Goal: Task Accomplishment & Management: Use online tool/utility

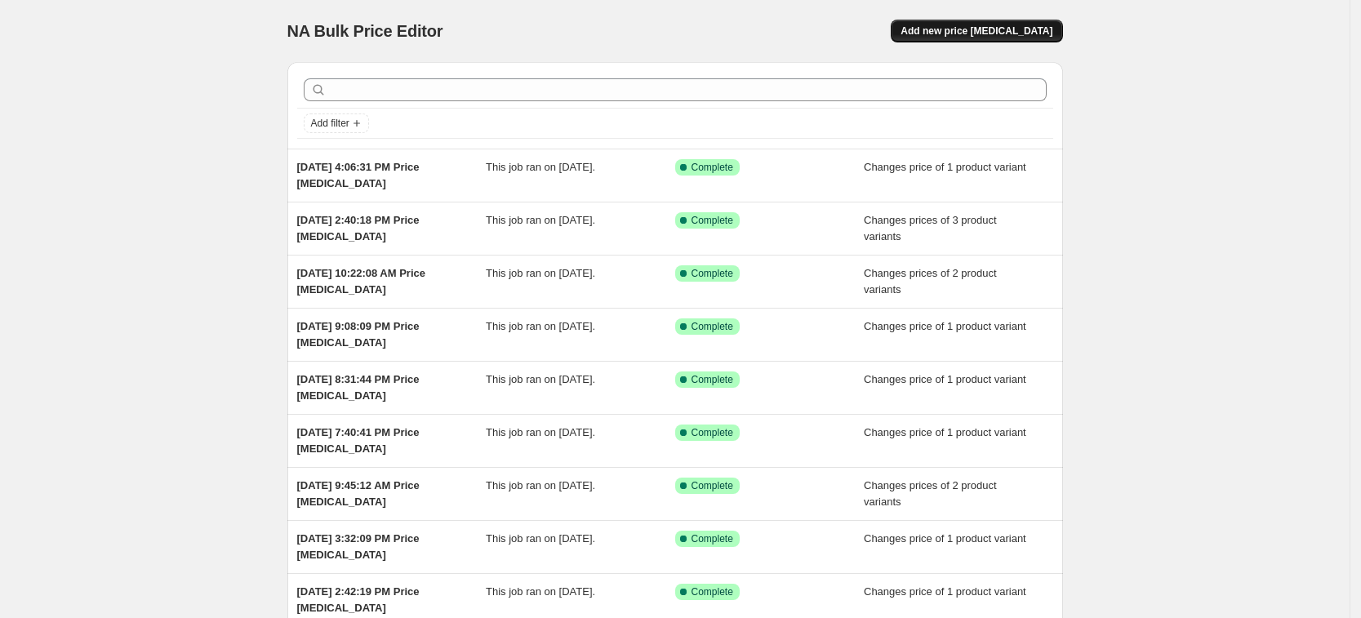
click at [999, 20] on button "Add new price [MEDICAL_DATA]" at bounding box center [976, 31] width 171 height 23
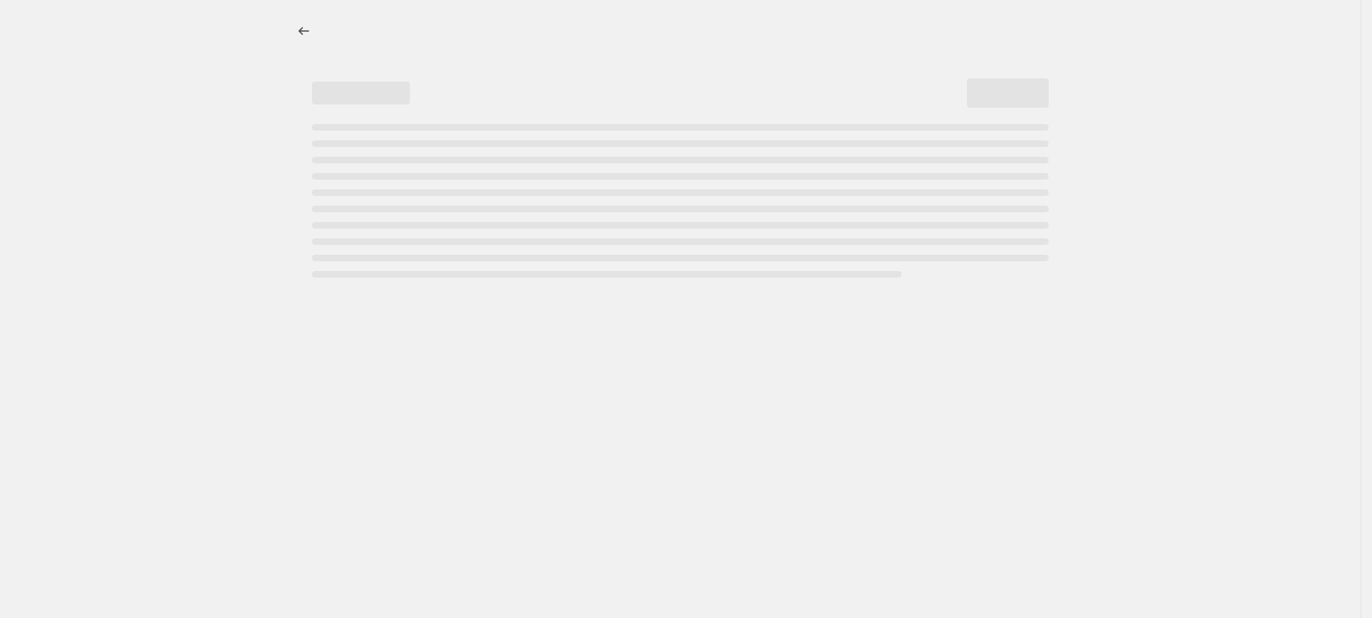
select select "percentage"
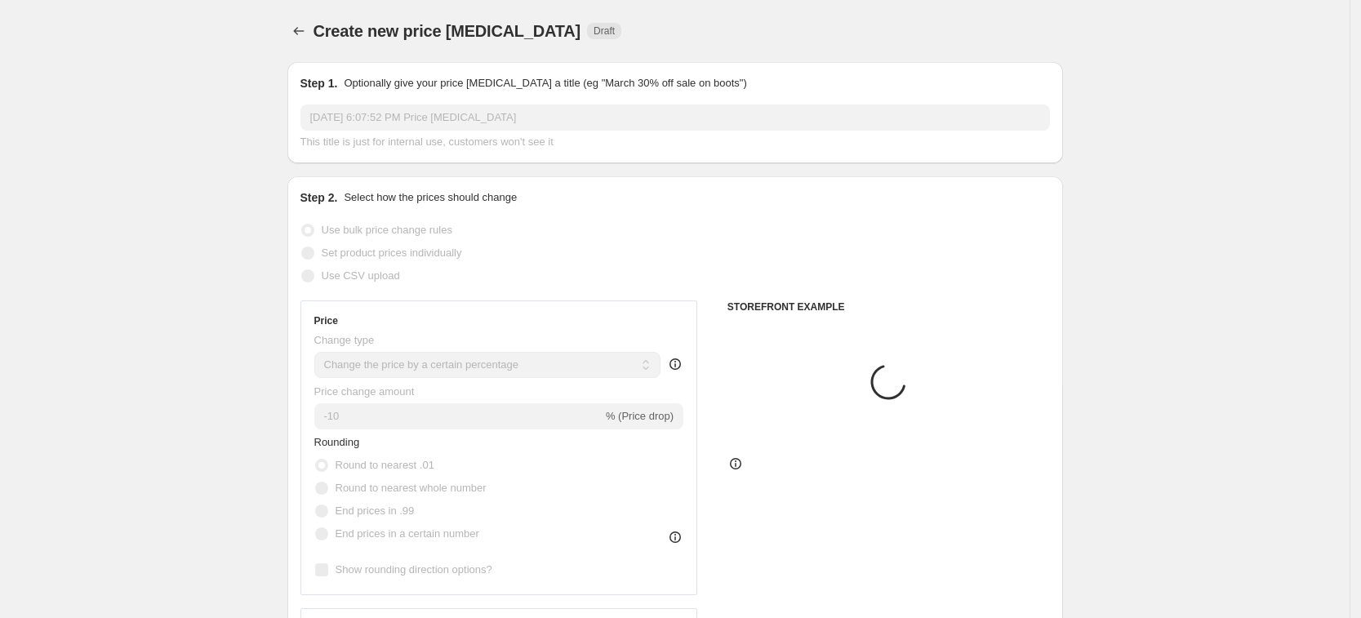
click at [419, 256] on span "Set product prices individually" at bounding box center [392, 253] width 140 height 12
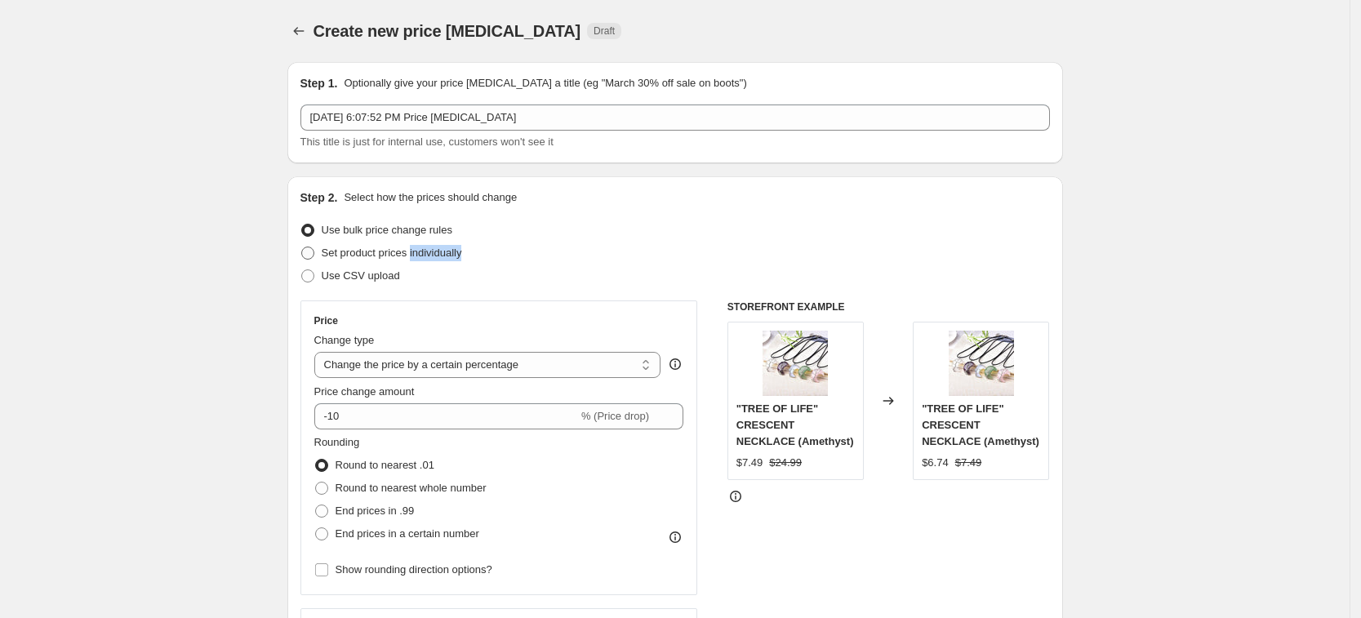
click at [418, 257] on span "Set product prices individually" at bounding box center [392, 253] width 140 height 12
click at [302, 247] on input "Set product prices individually" at bounding box center [301, 247] width 1 height 1
radio input "true"
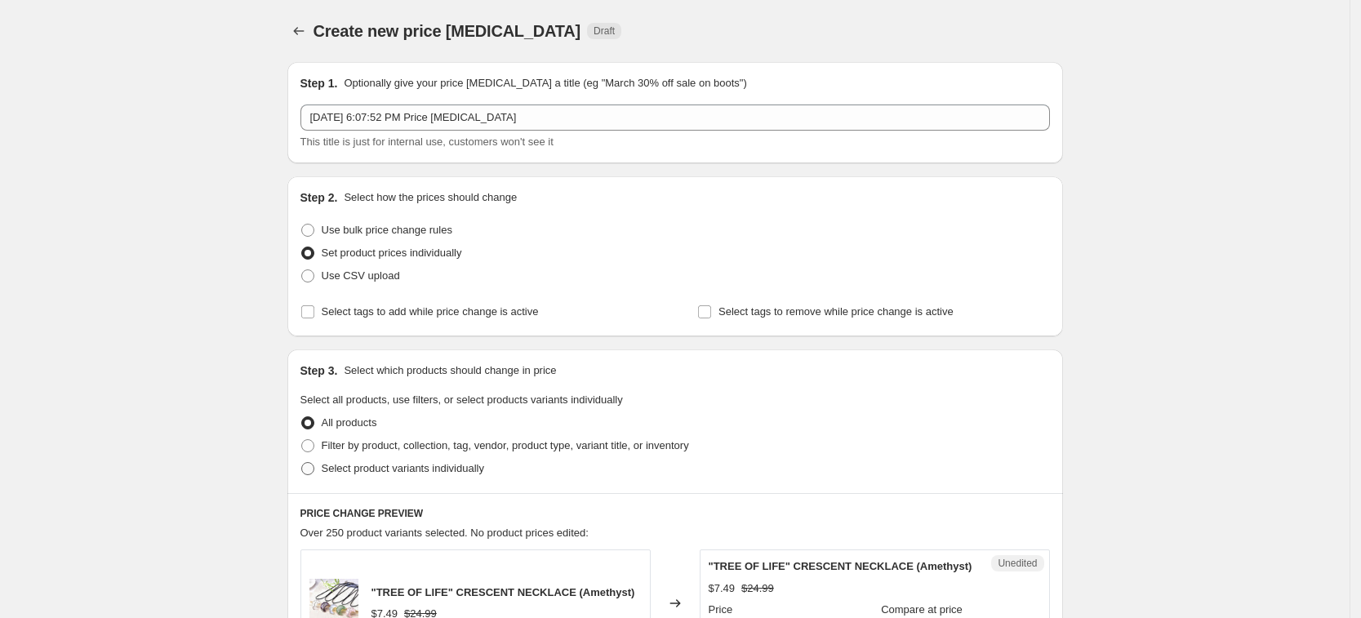
click at [461, 472] on span "Select product variants individually" at bounding box center [403, 468] width 162 height 12
click at [302, 463] on input "Select product variants individually" at bounding box center [301, 462] width 1 height 1
radio input "true"
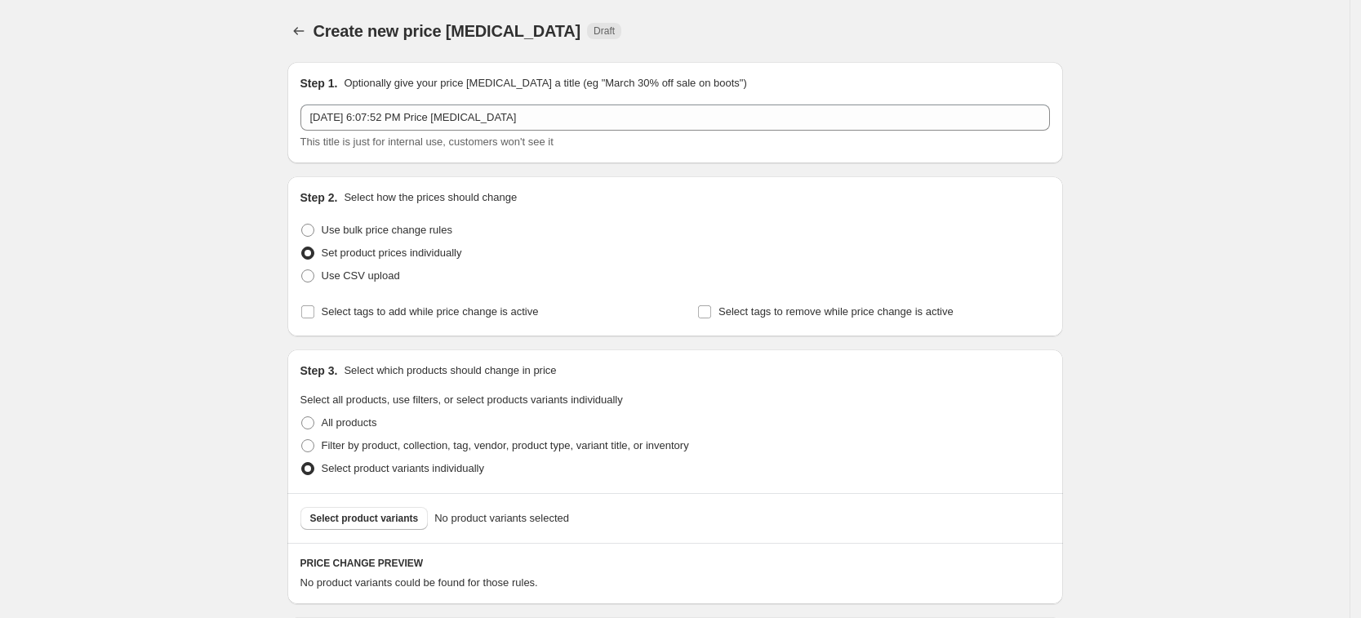
click at [414, 521] on span "Select product variants" at bounding box center [364, 518] width 109 height 13
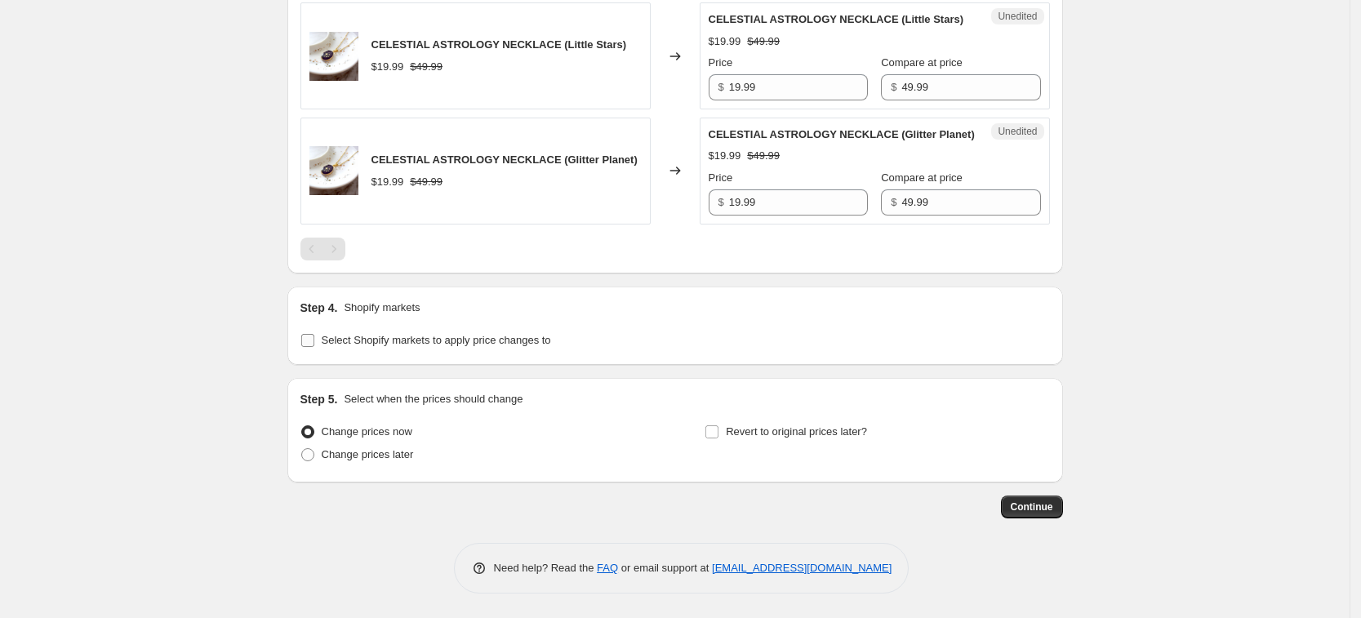
scroll to position [761, 0]
click at [437, 346] on span "Select Shopify markets to apply price changes to" at bounding box center [436, 340] width 229 height 12
click at [314, 346] on input "Select Shopify markets to apply price changes to" at bounding box center [307, 340] width 13 height 13
checkbox input "true"
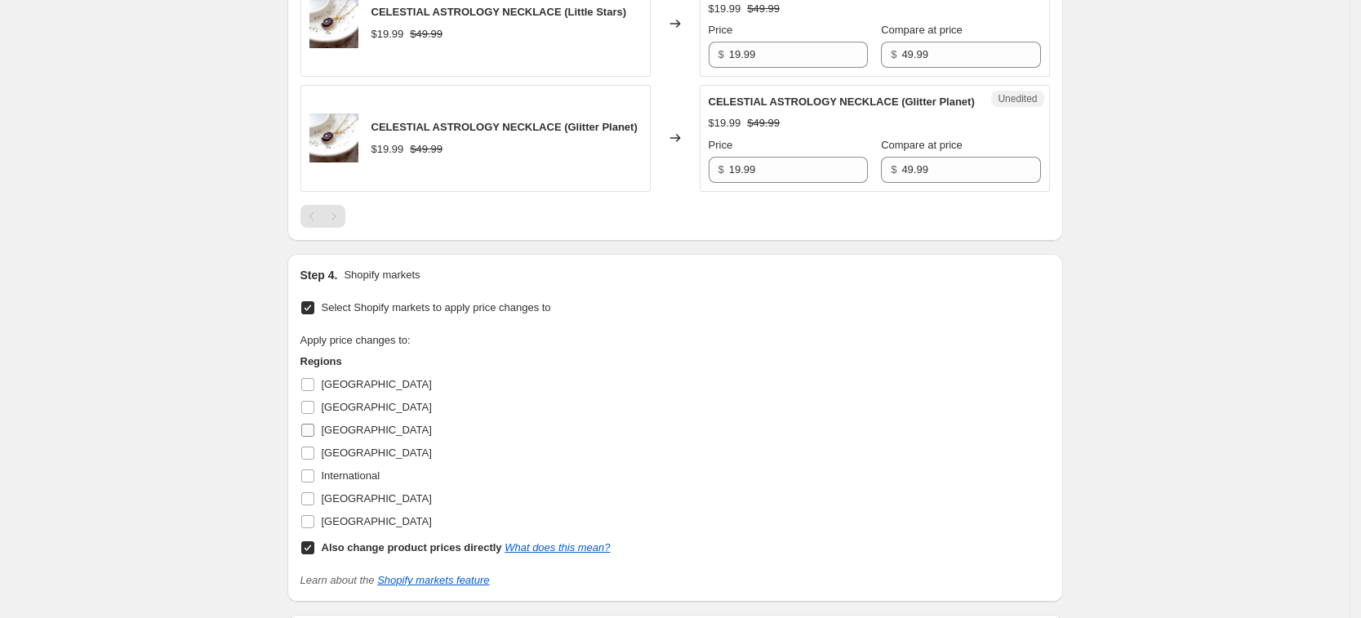
click at [345, 442] on label "[GEOGRAPHIC_DATA]" at bounding box center [365, 430] width 131 height 23
click at [314, 437] on input "[GEOGRAPHIC_DATA]" at bounding box center [307, 430] width 13 height 13
checkbox input "true"
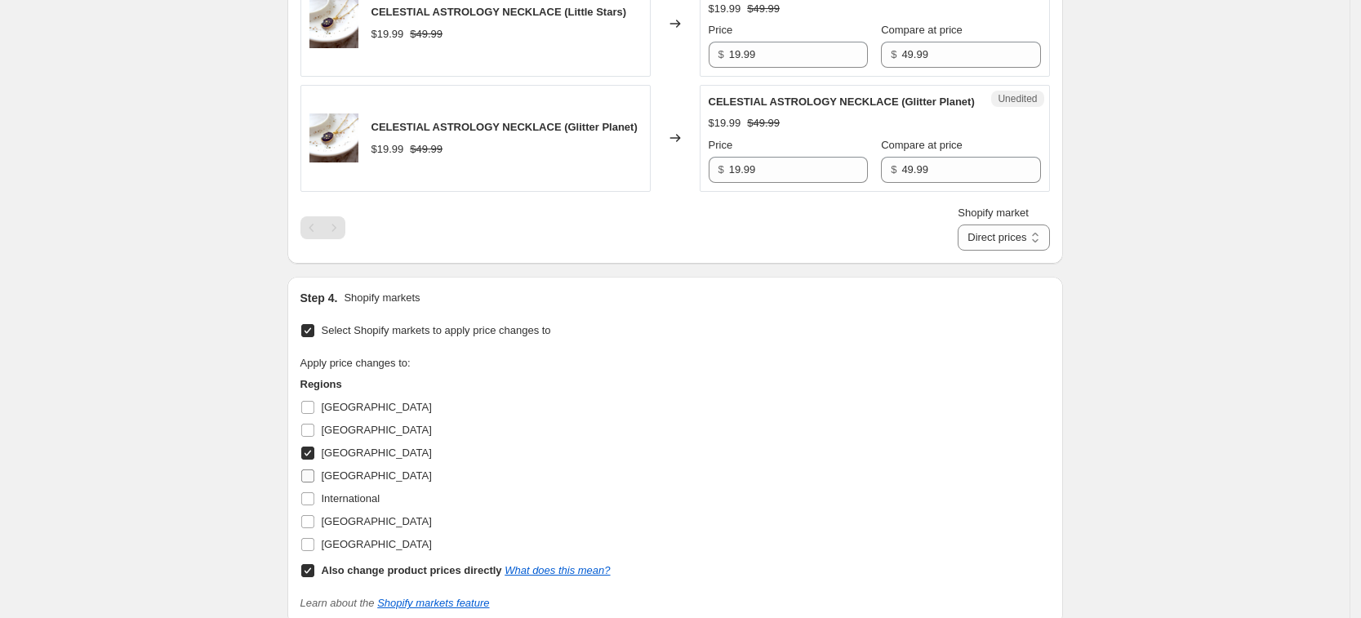
click at [349, 482] on span "[GEOGRAPHIC_DATA]" at bounding box center [377, 476] width 110 height 12
click at [314, 483] on input "[GEOGRAPHIC_DATA]" at bounding box center [307, 476] width 13 height 13
checkbox input "true"
click at [341, 510] on label "International" at bounding box center [340, 498] width 80 height 23
click at [314, 505] on input "International" at bounding box center [307, 498] width 13 height 13
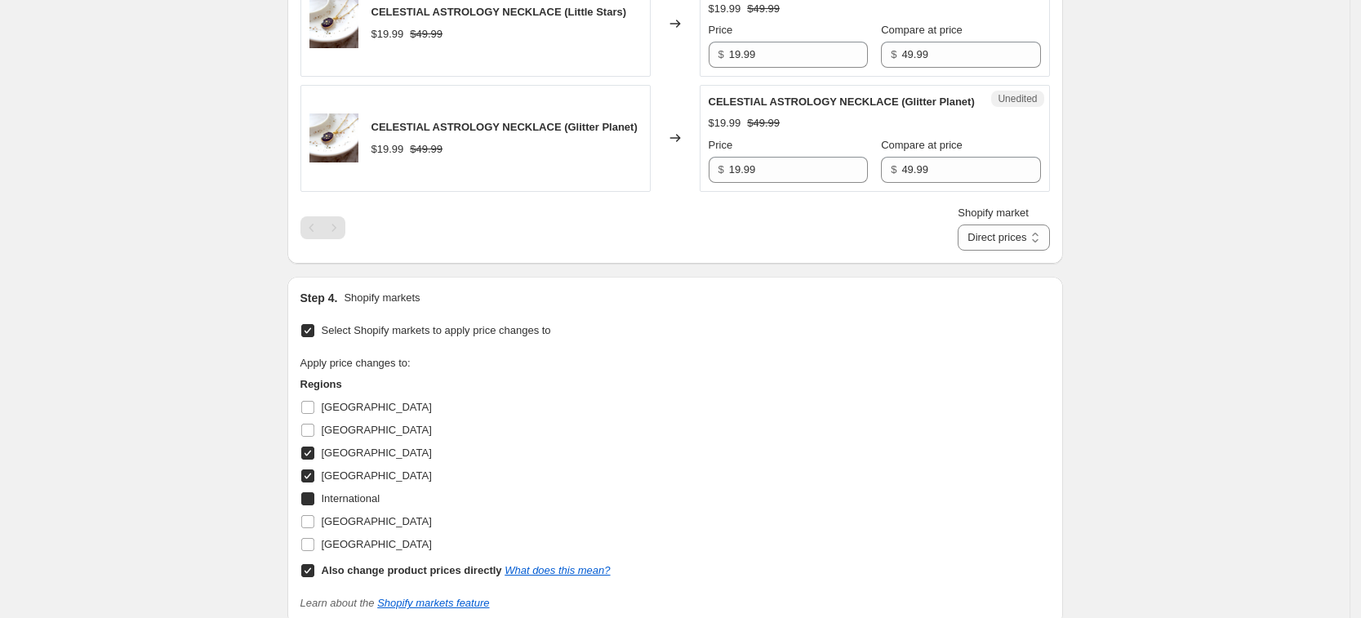
checkbox input "true"
click at [352, 533] on label "[GEOGRAPHIC_DATA]" at bounding box center [365, 521] width 131 height 23
click at [314, 528] on input "[GEOGRAPHIC_DATA]" at bounding box center [307, 521] width 13 height 13
checkbox input "true"
click at [360, 550] on span "[GEOGRAPHIC_DATA]" at bounding box center [377, 544] width 110 height 12
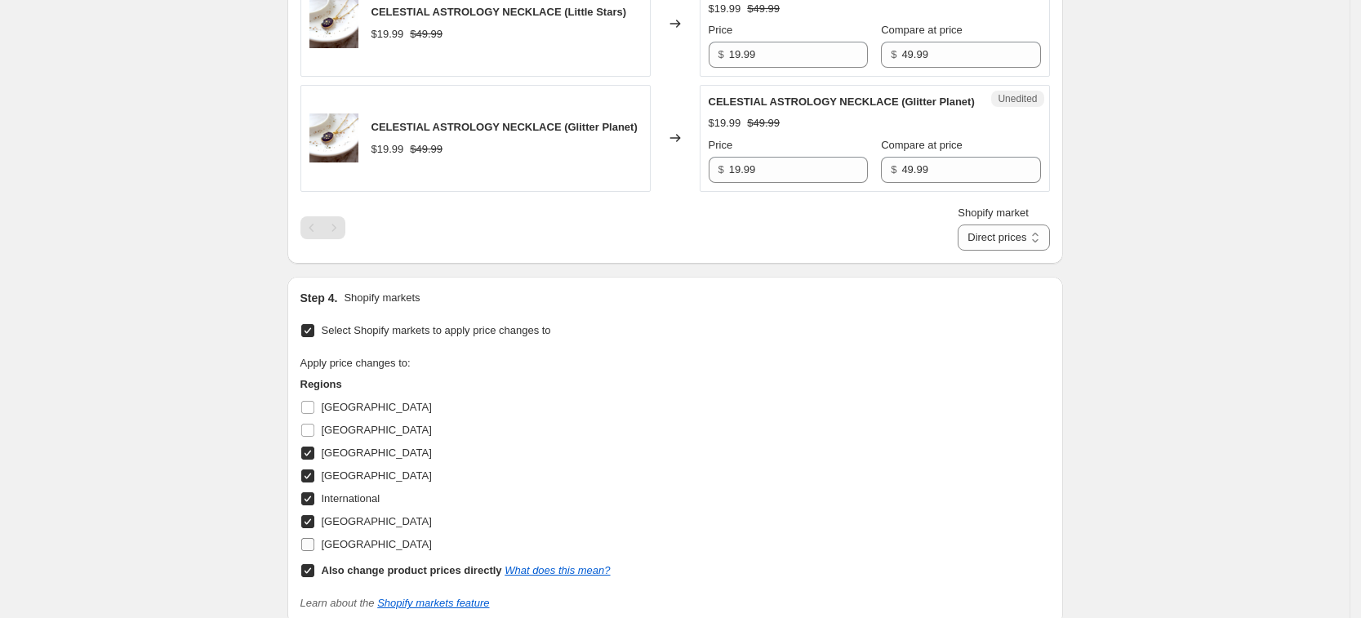
click at [314, 551] on input "[GEOGRAPHIC_DATA]" at bounding box center [307, 544] width 13 height 13
checkbox input "true"
click at [363, 505] on span "International" at bounding box center [351, 498] width 59 height 12
click at [314, 505] on input "International" at bounding box center [307, 498] width 13 height 13
checkbox input "false"
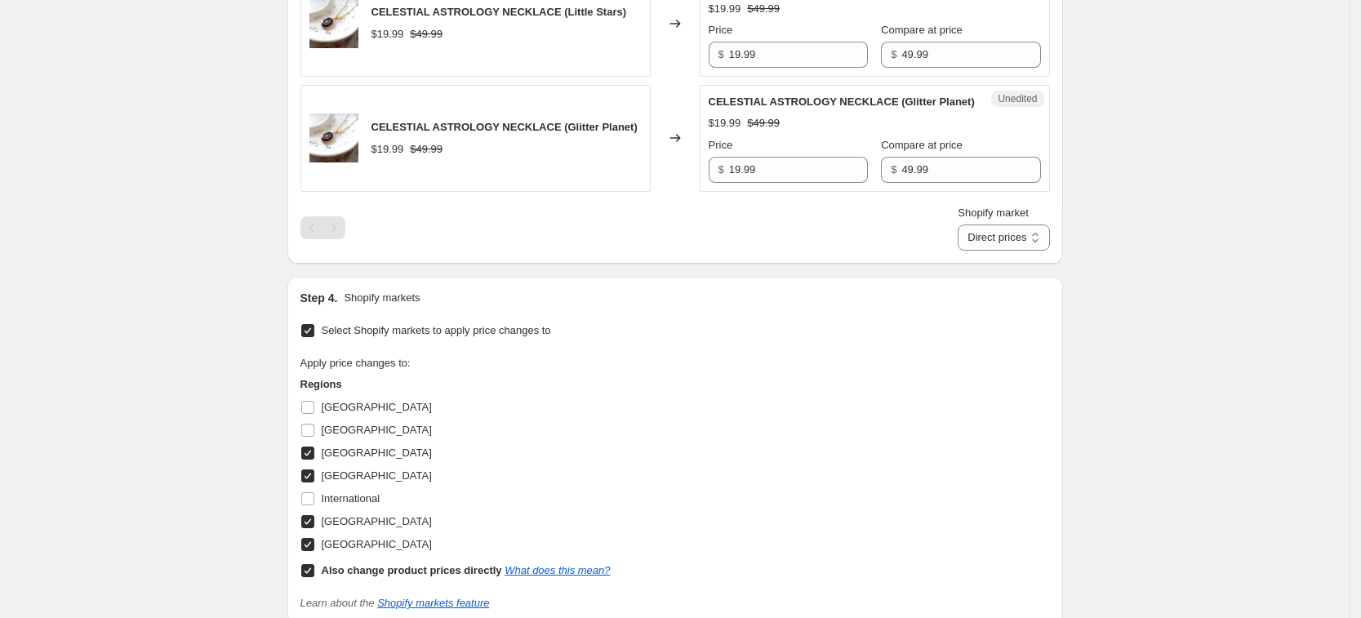
click at [420, 576] on b "Also change product prices directly" at bounding box center [412, 570] width 180 height 12
click at [314, 577] on input "Also change product prices directly What does this mean?" at bounding box center [307, 570] width 13 height 13
checkbox input "false"
select select "34367439004"
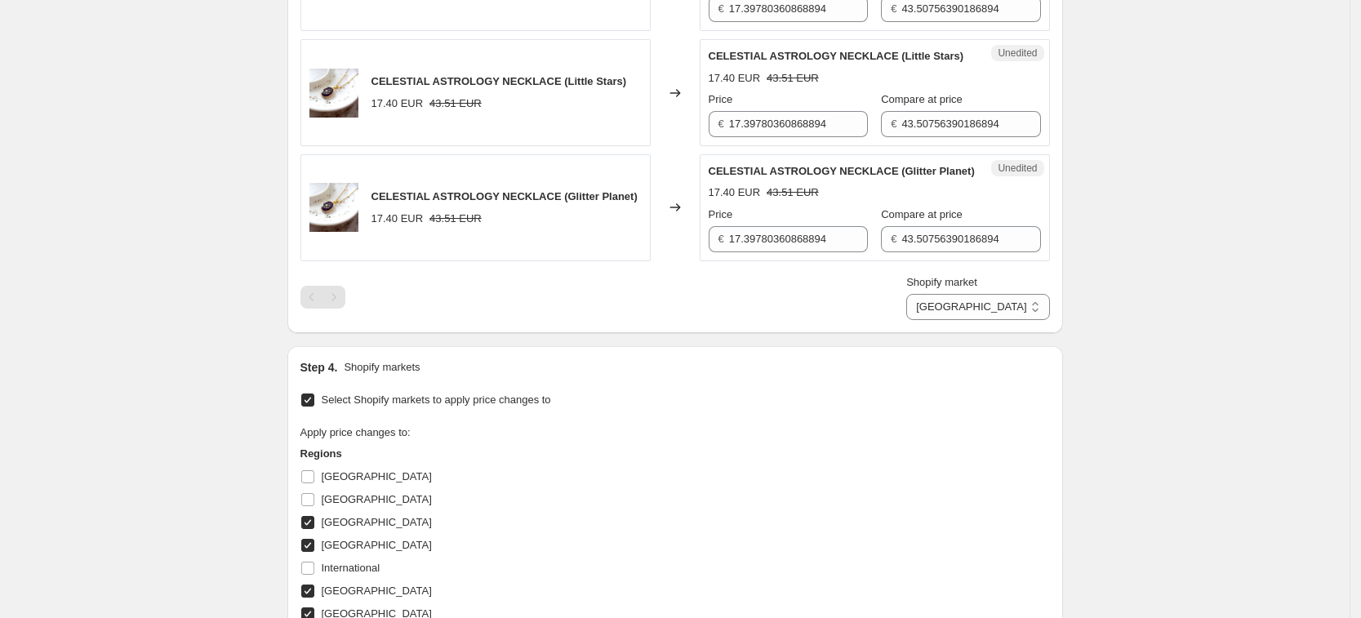
scroll to position [659, 0]
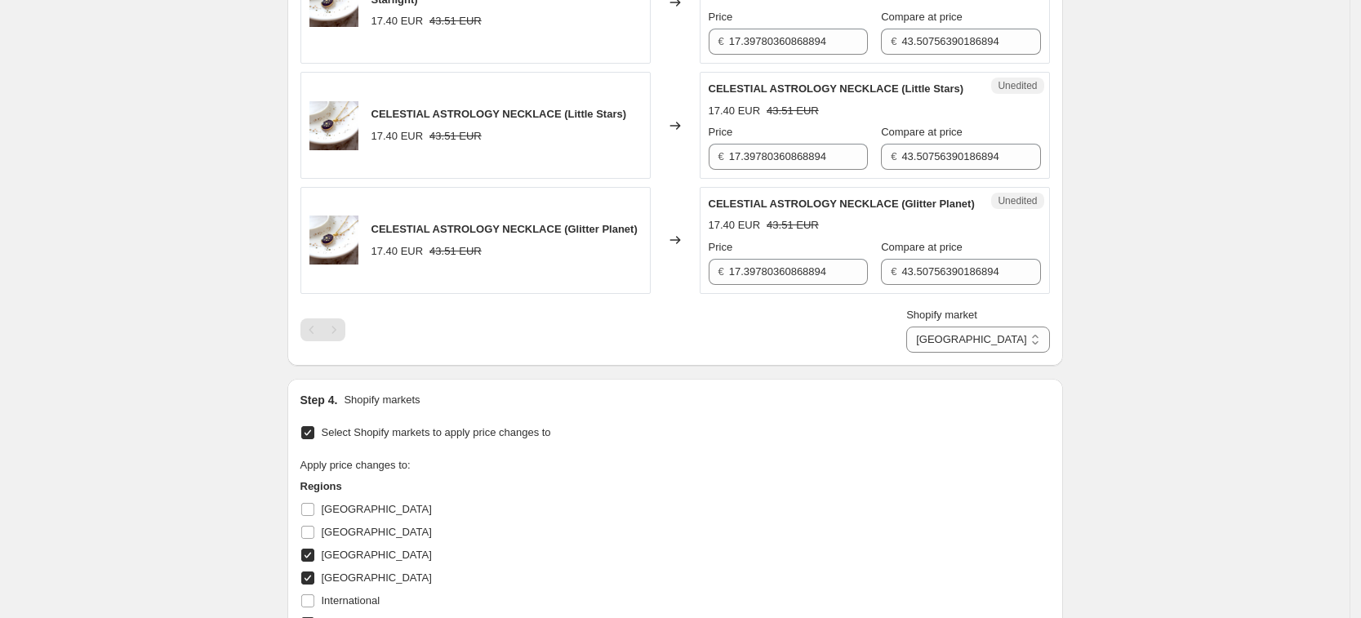
click at [796, 65] on div "CELESTIAL ASTROLOGY NECKLACE (Purple Starlight) 17.40 EUR 43.51 EUR Changed to …" at bounding box center [675, 116] width 750 height 353
click at [802, 39] on input "17.39780360868894" at bounding box center [798, 42] width 139 height 26
type input "19.99"
type input "49.99"
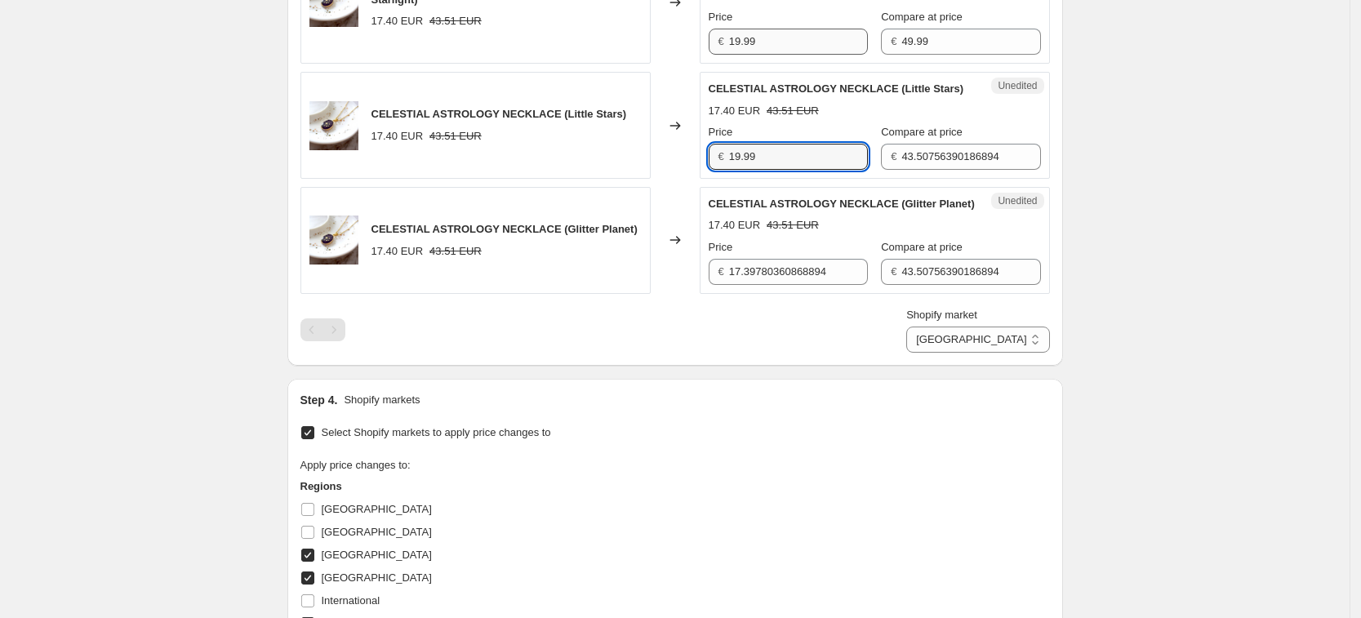
type input "19.99"
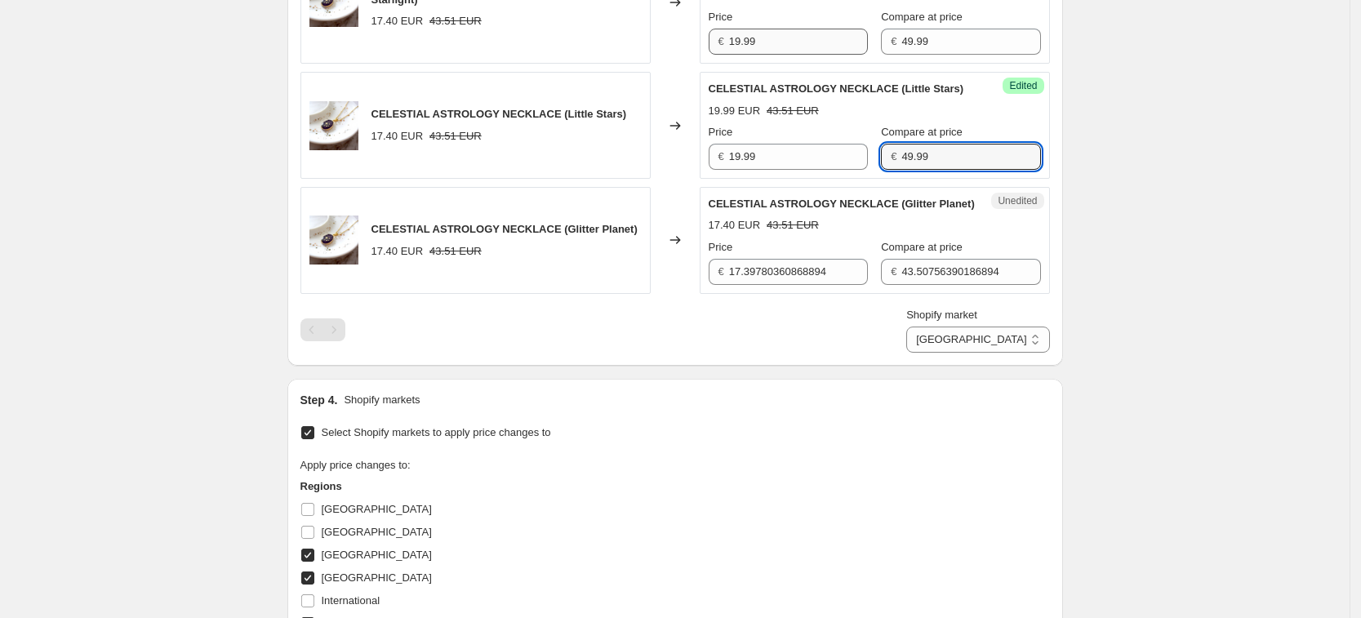
type input "49.99"
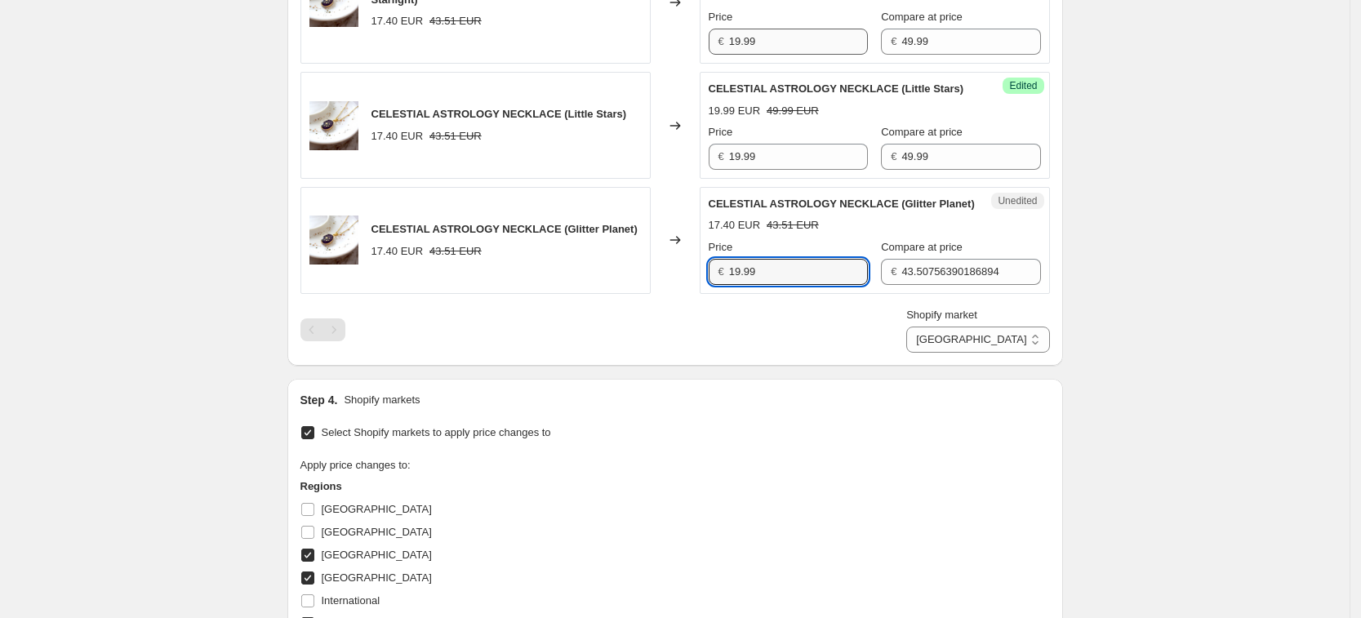
type input "19.99"
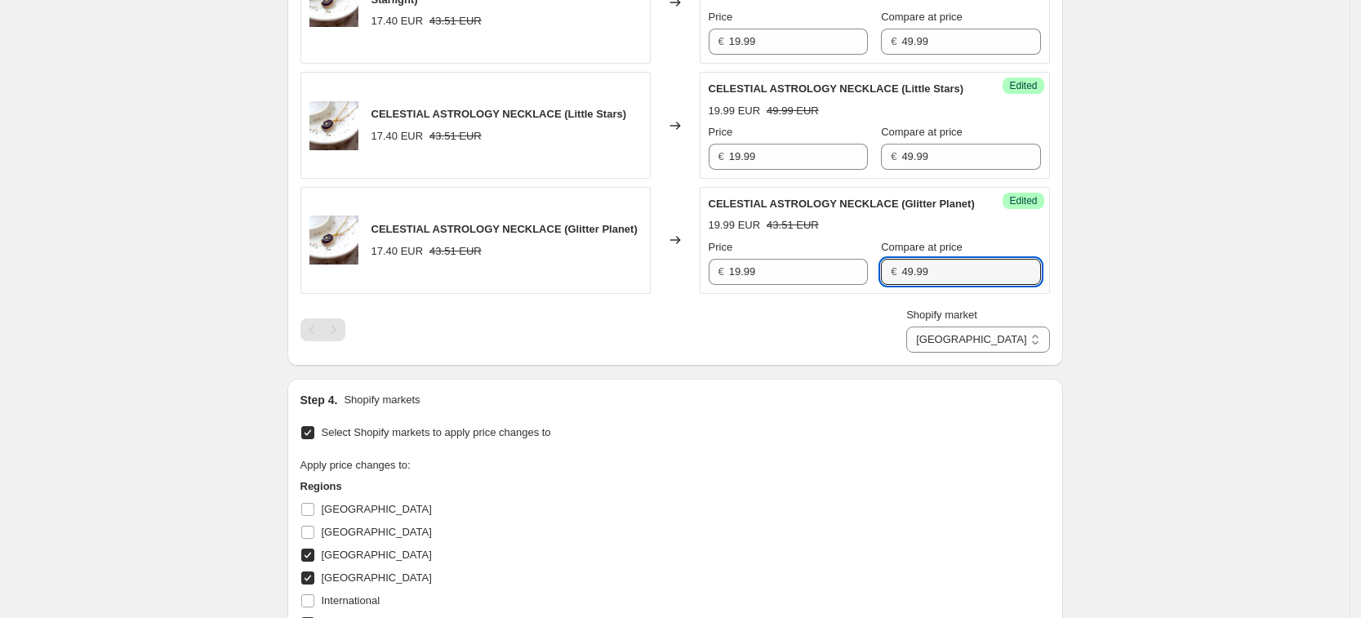
type input "49.99"
click at [1199, 397] on div "Create new price [MEDICAL_DATA]. This page is ready Create new price [MEDICAL_D…" at bounding box center [675, 160] width 1350 height 1639
drag, startPoint x: 1020, startPoint y: 352, endPoint x: 1019, endPoint y: 385, distance: 33.5
click at [1019, 353] on div "Shopify market [GEOGRAPHIC_DATA] [GEOGRAPHIC_DATA] [GEOGRAPHIC_DATA] [GEOGRAPHI…" at bounding box center [977, 330] width 143 height 46
click at [1019, 366] on div "PRICE CHANGE PREVIEW 3 product variants selected. 3 product prices edited: CELE…" at bounding box center [675, 125] width 776 height 482
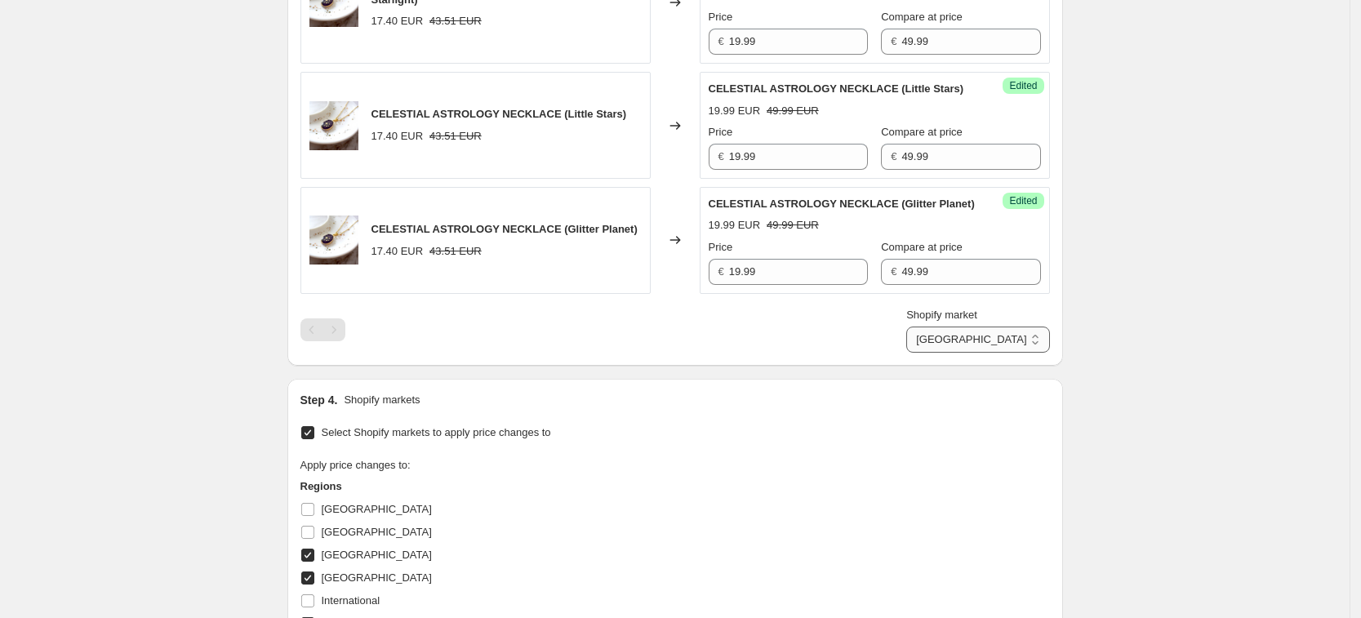
click at [1023, 353] on select "[GEOGRAPHIC_DATA] [GEOGRAPHIC_DATA] [GEOGRAPHIC_DATA] [GEOGRAPHIC_DATA]" at bounding box center [977, 340] width 143 height 26
select select "34367406236"
click at [980, 353] on select "[GEOGRAPHIC_DATA] [GEOGRAPHIC_DATA] [GEOGRAPHIC_DATA] [GEOGRAPHIC_DATA]" at bounding box center [977, 340] width 143 height 26
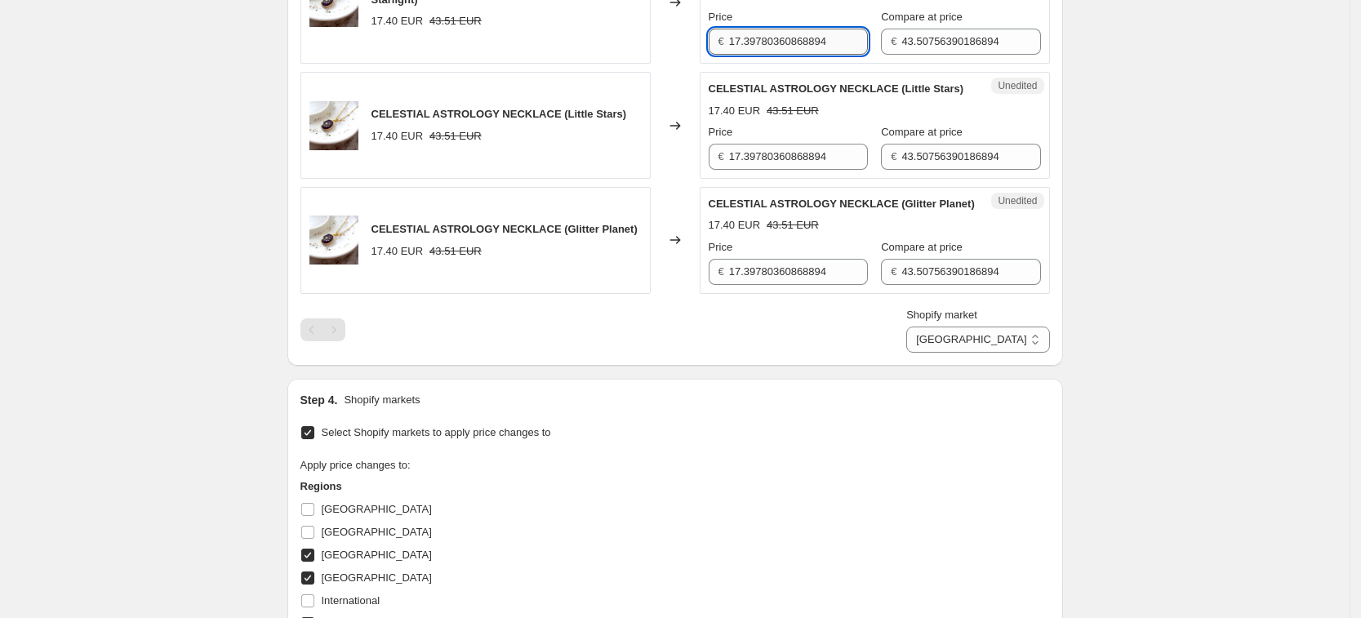
click at [814, 37] on input "17.39780360868894" at bounding box center [798, 42] width 139 height 26
type input "19.99"
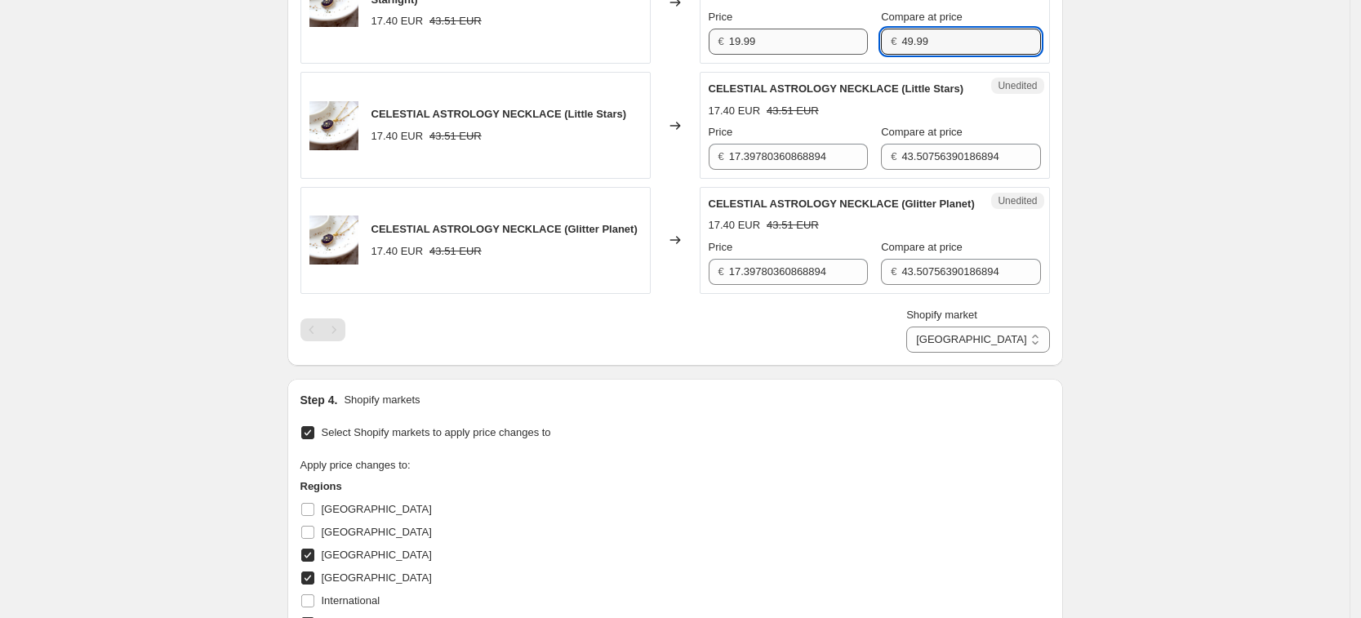
type input "49.99"
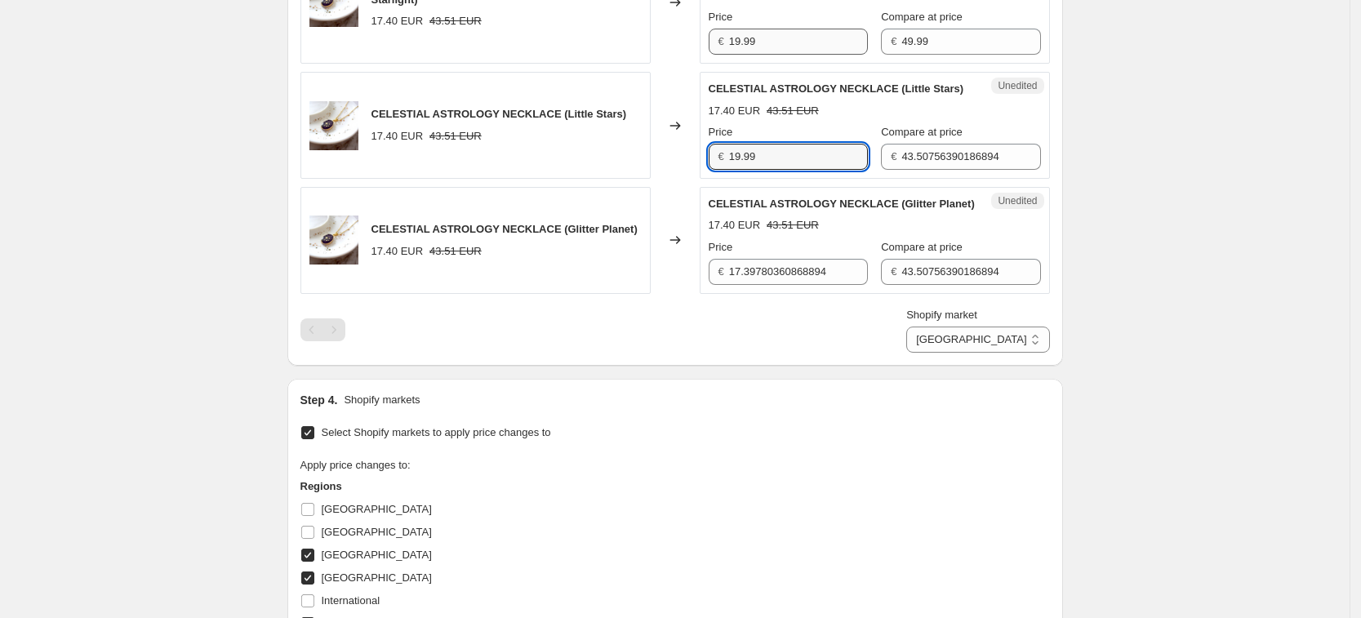
type input "19.99"
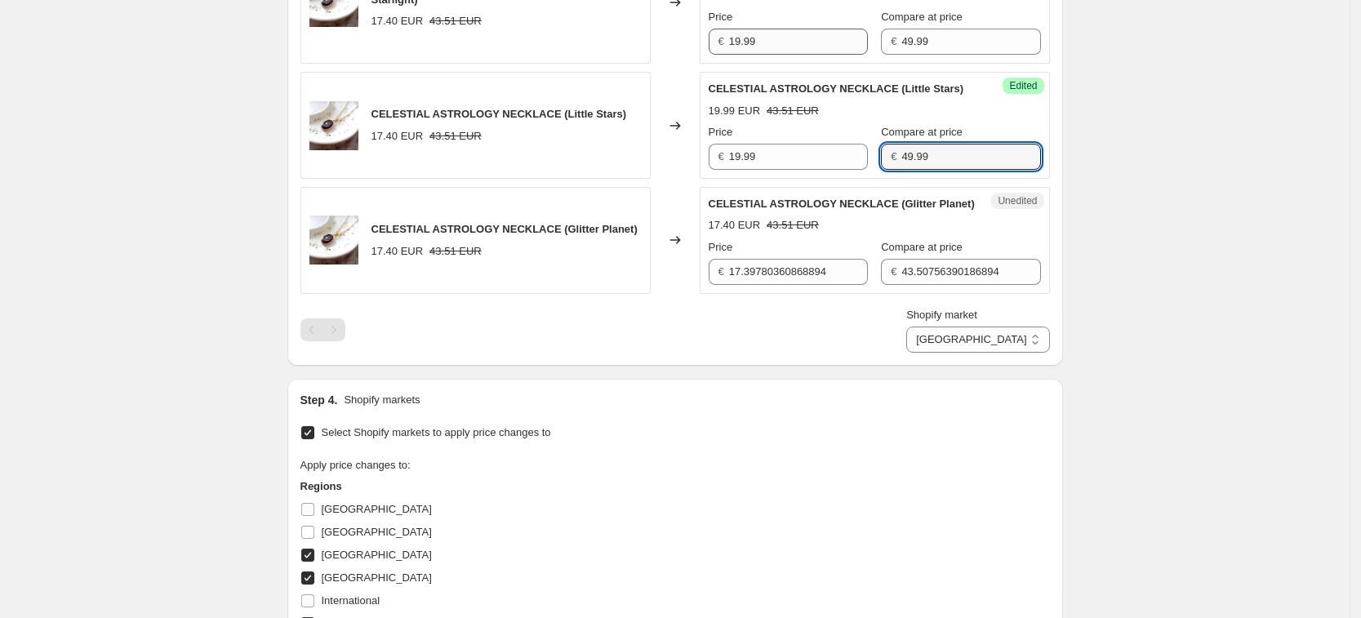
type input "49.99"
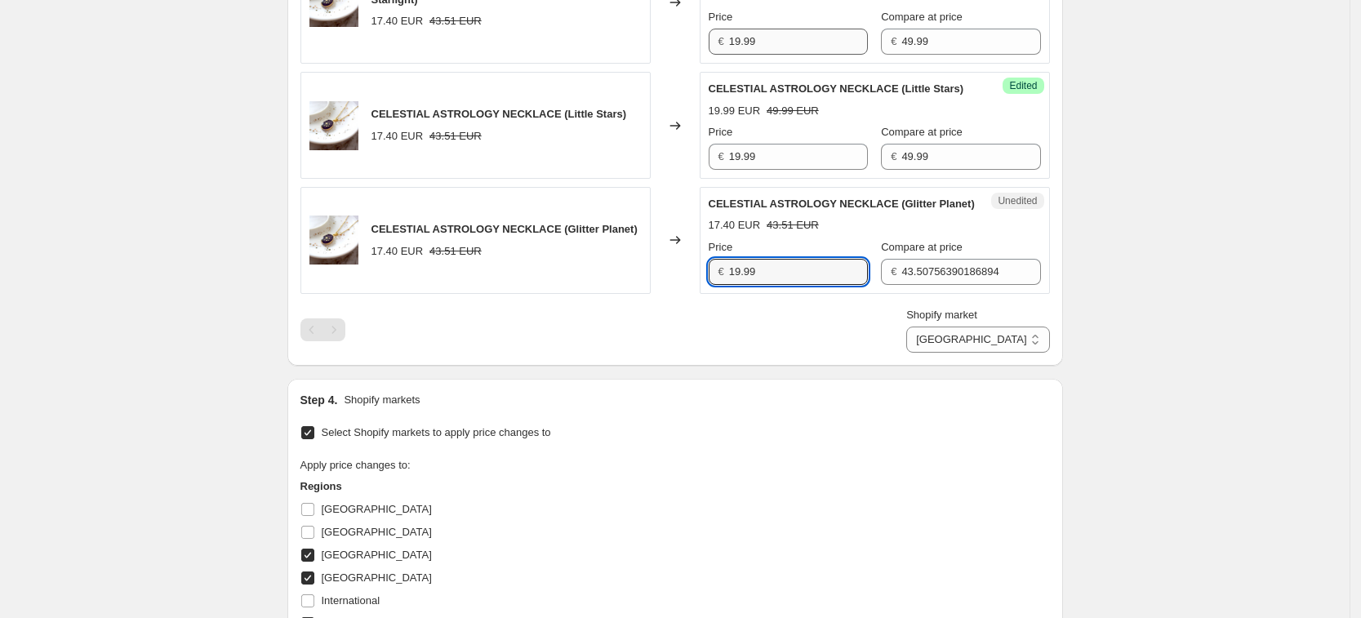
type input "19.99"
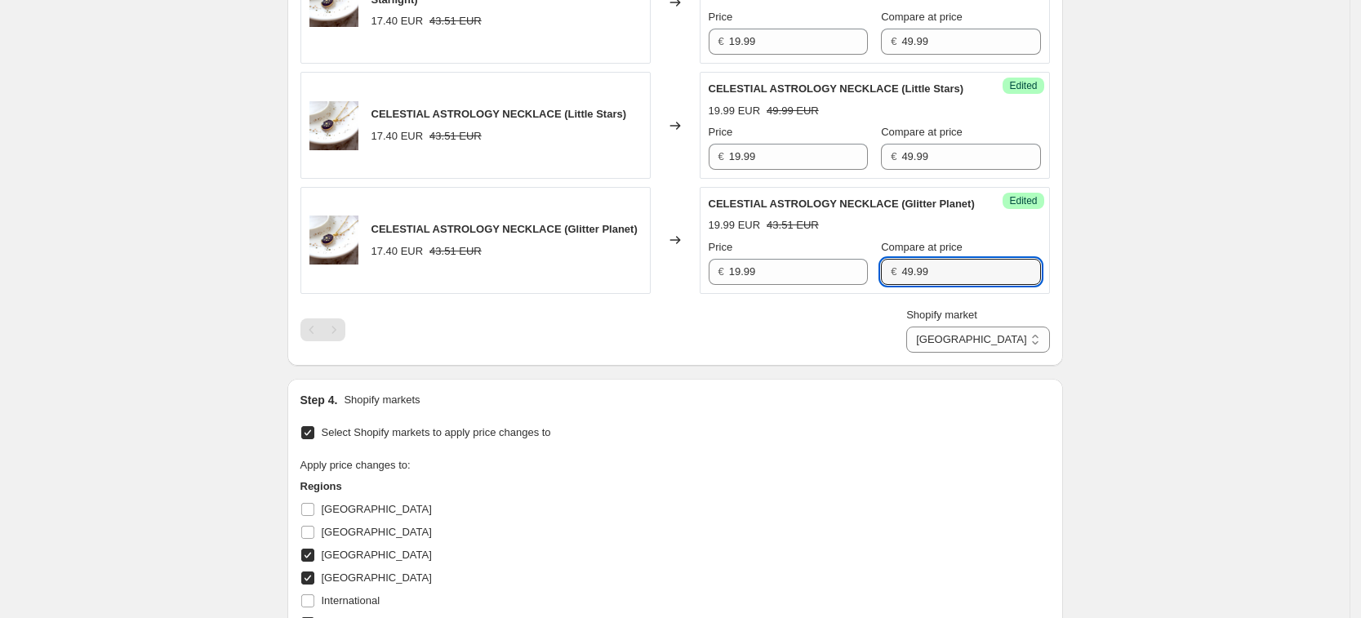
type input "49.99"
click at [1033, 332] on div "CELESTIAL ASTROLOGY NECKLACE (Purple Starlight) 17.40 EUR 43.51 EUR Changed to …" at bounding box center [675, 146] width 750 height 412
click at [1015, 366] on div "PRICE CHANGE PREVIEW 3 product variants selected. 3 product prices edited: CELE…" at bounding box center [675, 125] width 776 height 482
click at [1017, 353] on select "[GEOGRAPHIC_DATA] [GEOGRAPHIC_DATA] [GEOGRAPHIC_DATA] [GEOGRAPHIC_DATA]" at bounding box center [977, 340] width 143 height 26
select select "34367209628"
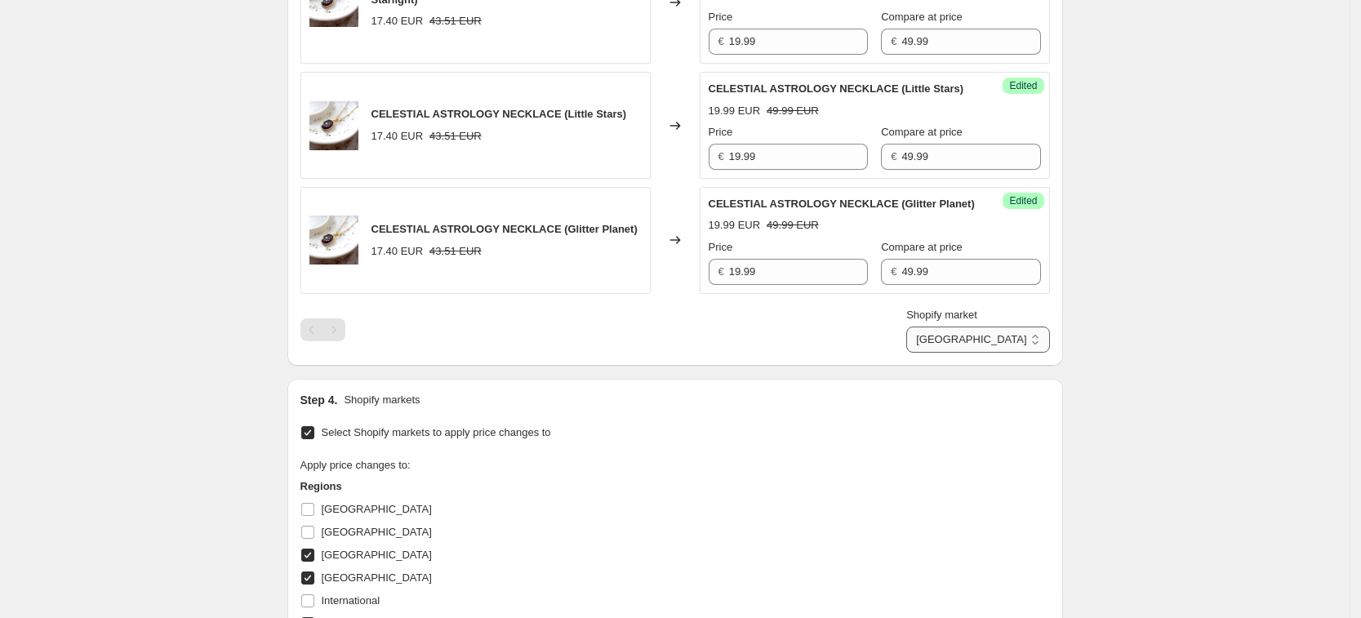
click at [945, 353] on select "[GEOGRAPHIC_DATA] [GEOGRAPHIC_DATA] [GEOGRAPHIC_DATA] [GEOGRAPHIC_DATA]" at bounding box center [977, 340] width 143 height 26
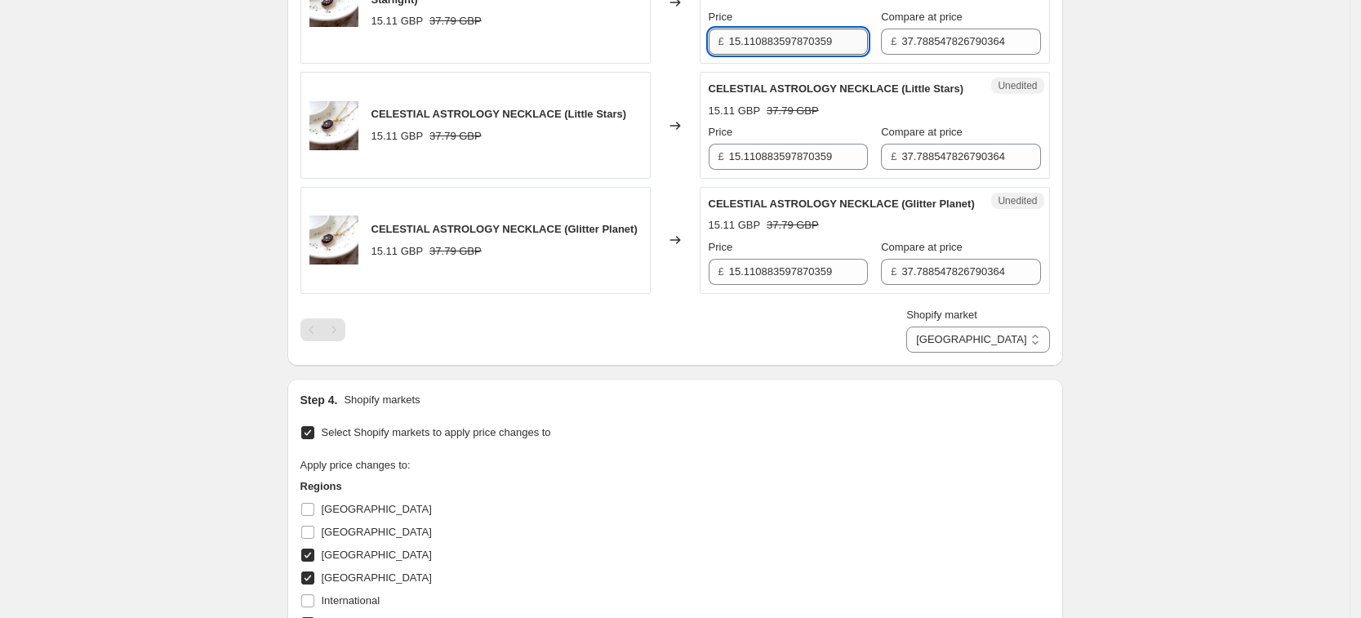
click at [770, 44] on input "15.110883597870359" at bounding box center [798, 42] width 139 height 26
type input "19.99"
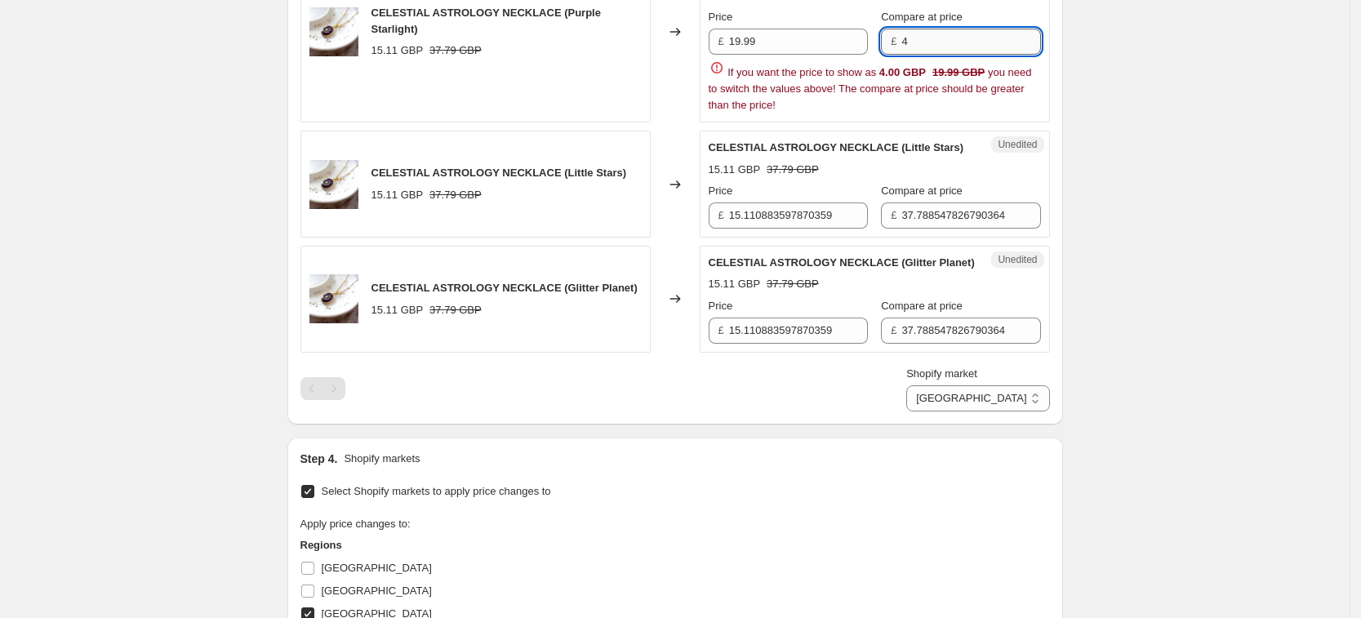
click at [1015, 29] on input "4" at bounding box center [970, 42] width 139 height 26
type input "49.99"
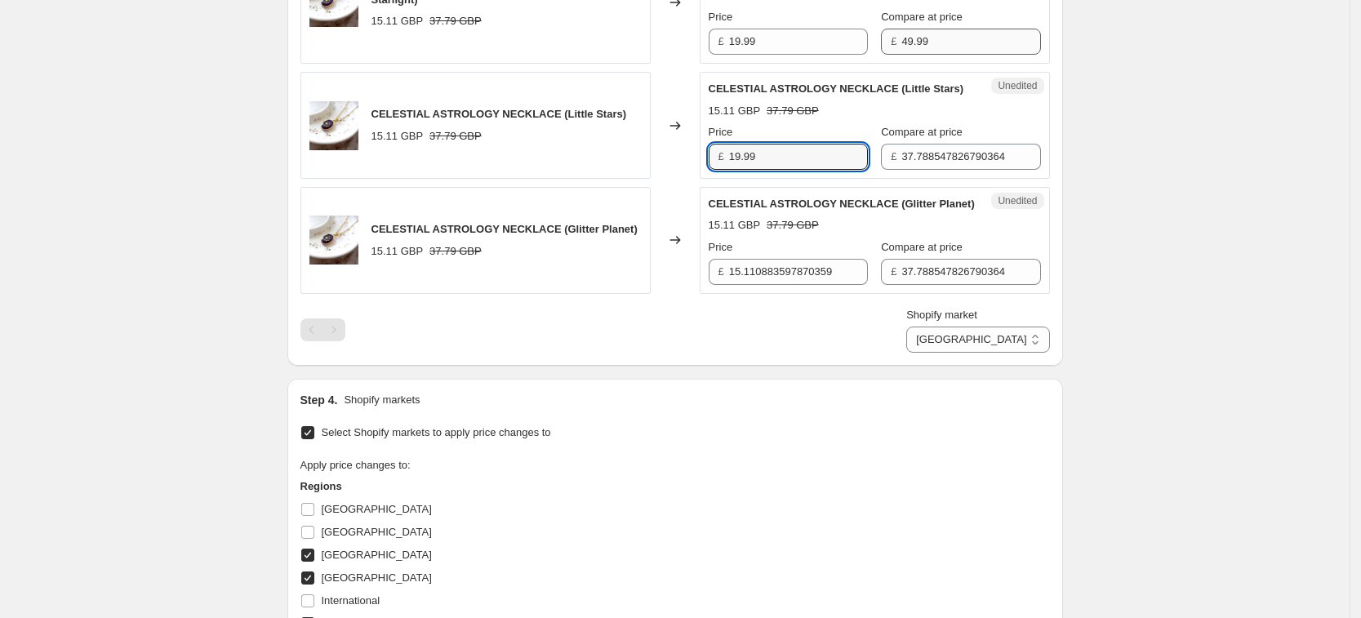
type input "19.99"
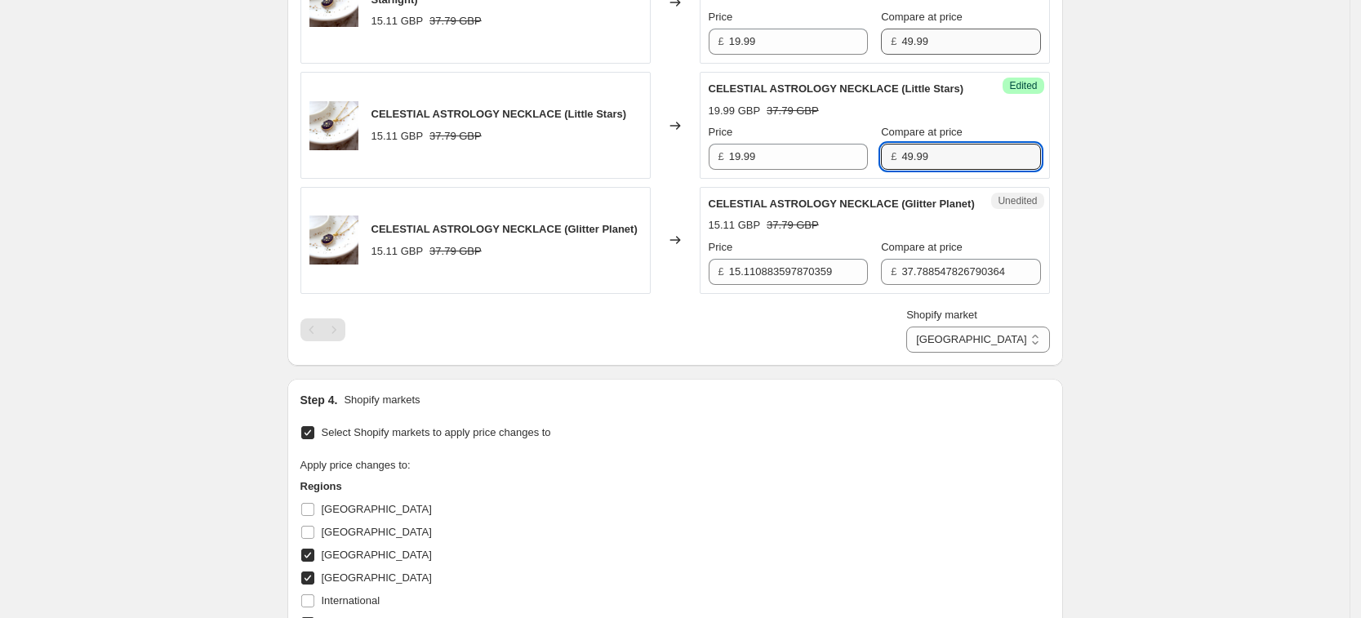
type input "49.99"
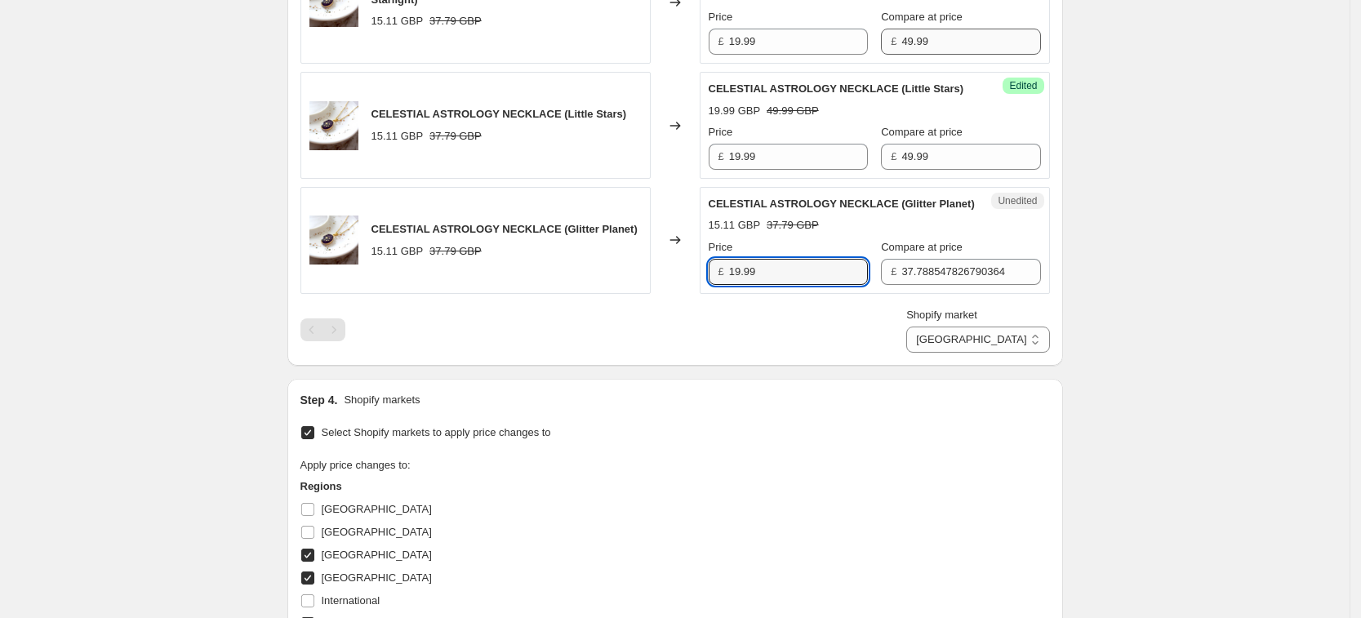
type input "19.99"
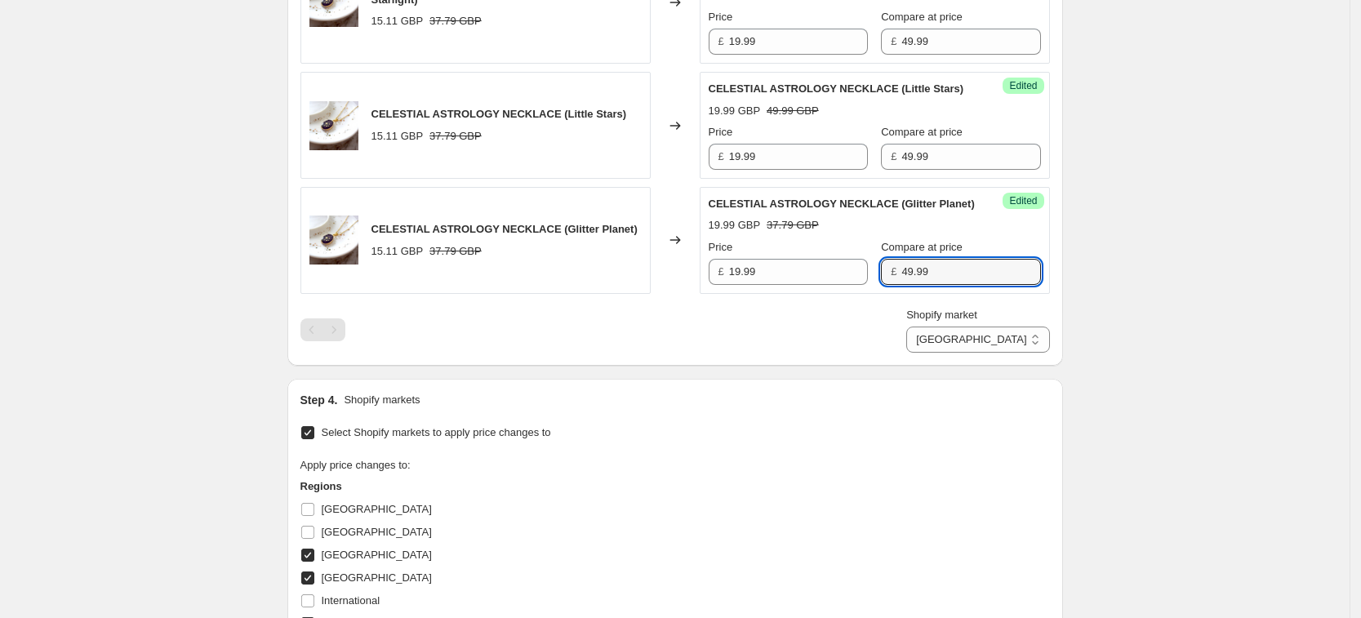
type input "49.99"
click at [1098, 186] on div "Create new price [MEDICAL_DATA]. This page is ready Create new price [MEDICAL_D…" at bounding box center [675, 160] width 1350 height 1639
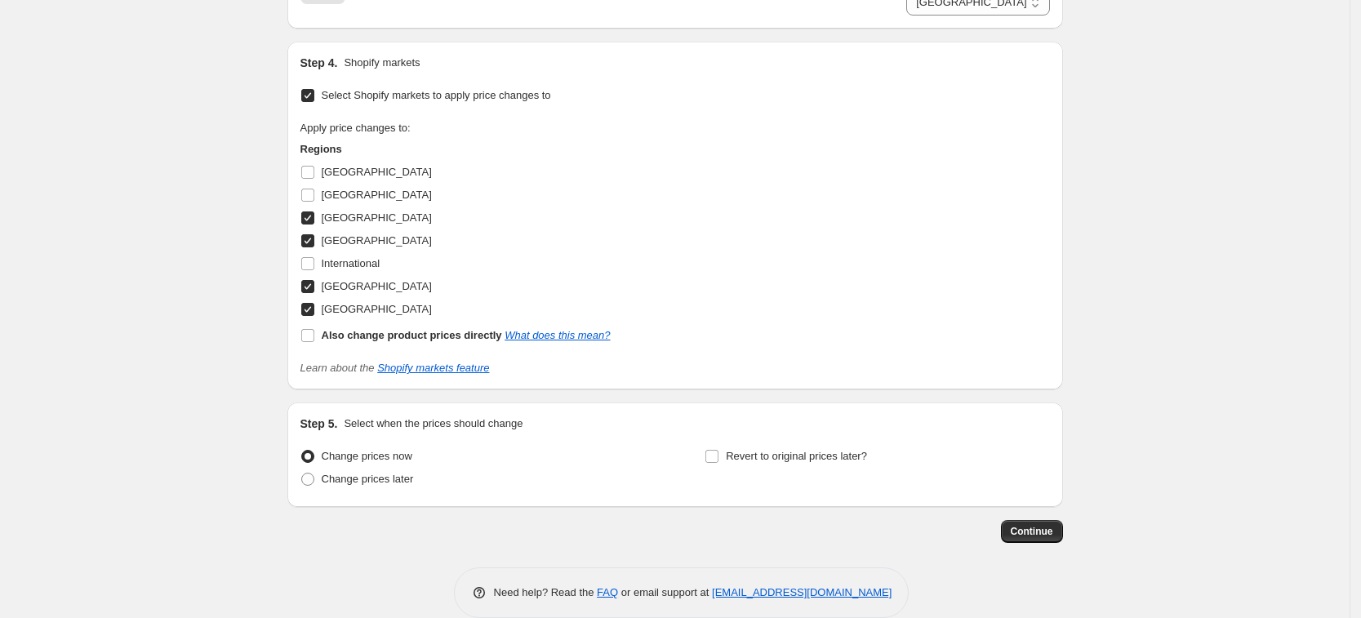
scroll to position [1053, 0]
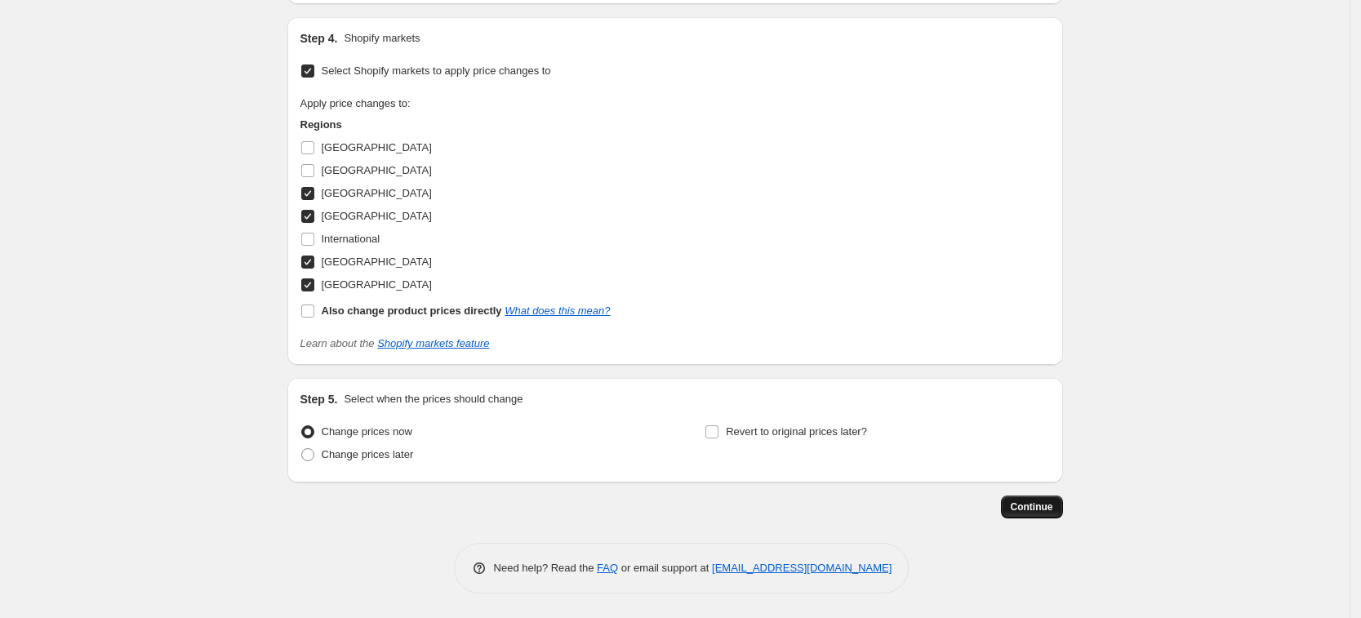
click at [1052, 500] on button "Continue" at bounding box center [1032, 507] width 62 height 23
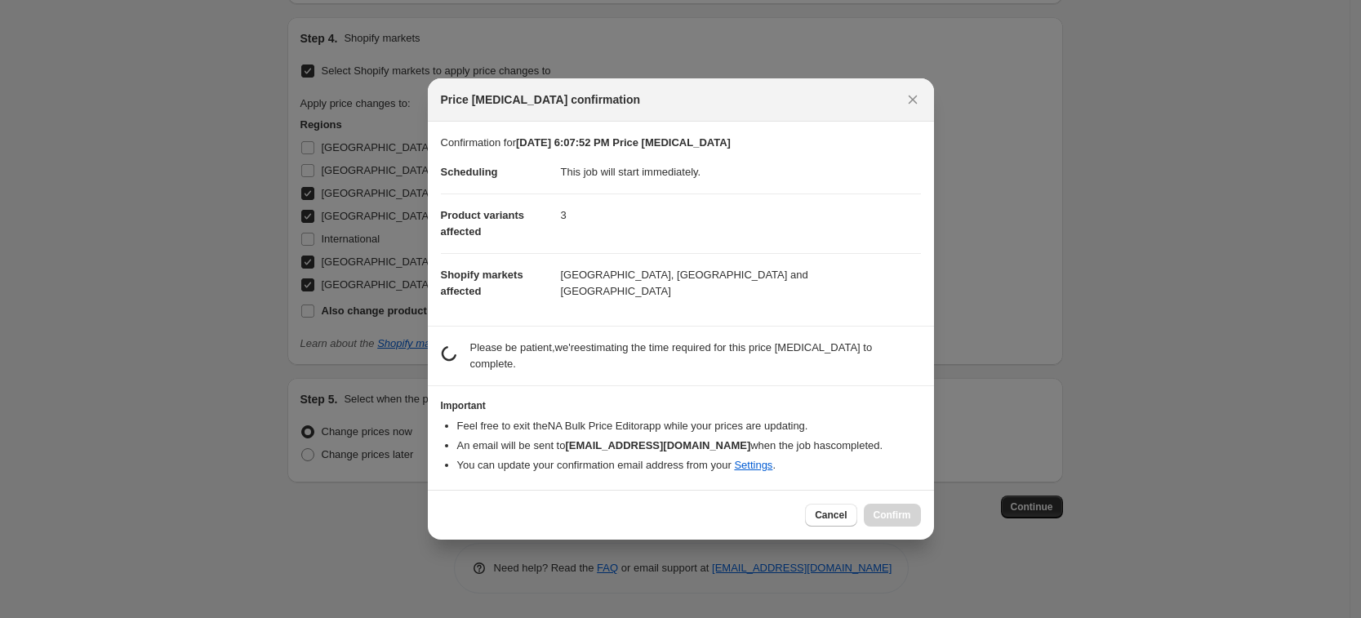
scroll to position [0, 0]
click at [902, 514] on div "Cancel Confirm" at bounding box center [862, 515] width 115 height 23
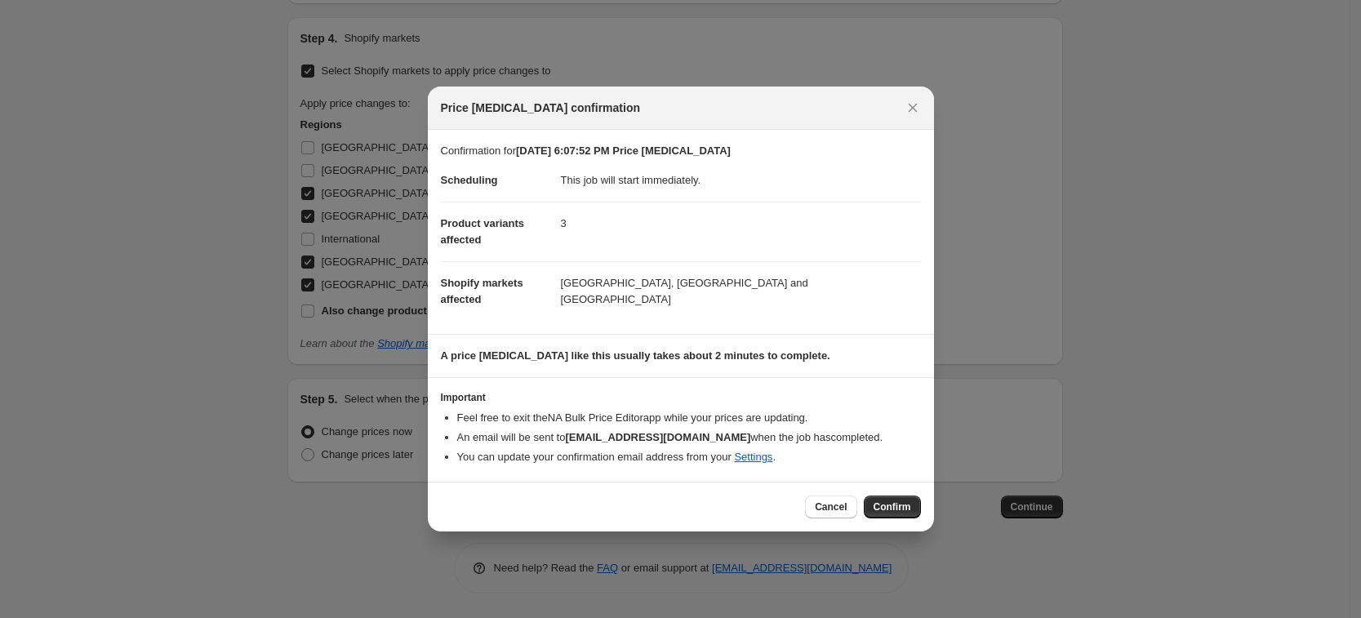
click at [902, 514] on button "Confirm" at bounding box center [892, 507] width 57 height 23
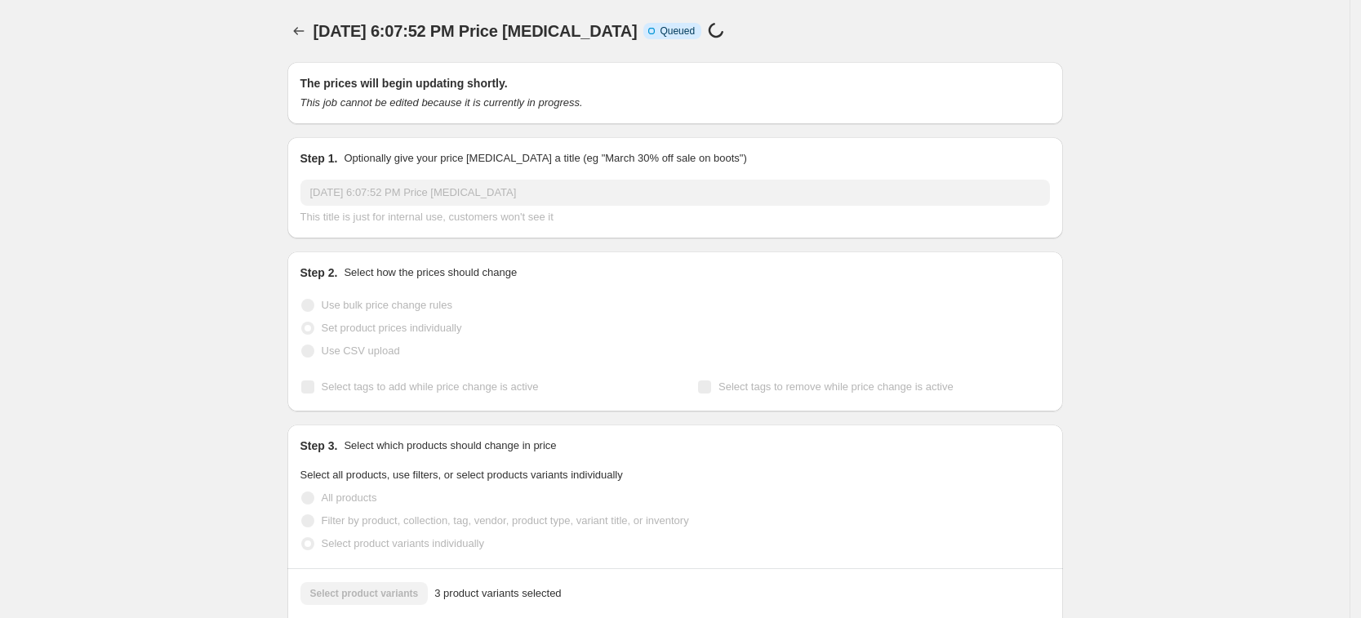
select select "34367209628"
